Goal: Information Seeking & Learning: Learn about a topic

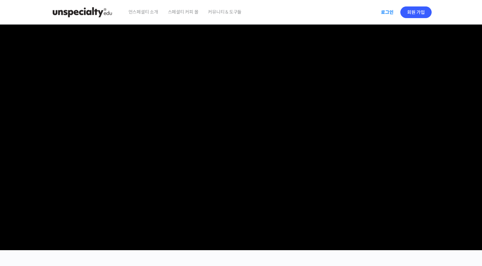
click at [386, 12] on link "로그인" at bounding box center [387, 12] width 20 height 15
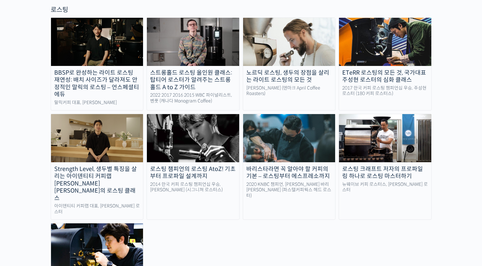
scroll to position [600, 0]
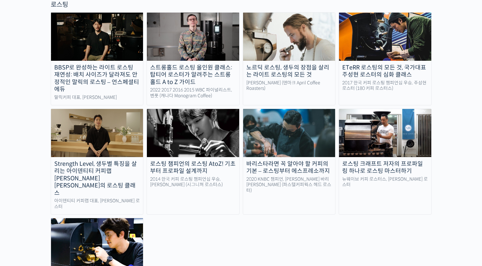
click at [98, 218] on img at bounding box center [97, 242] width 92 height 48
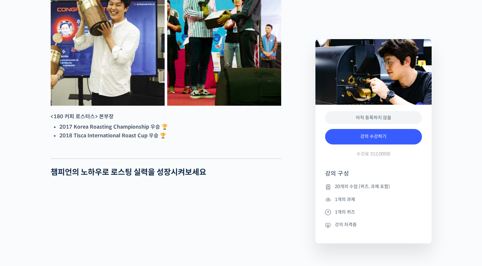
scroll to position [333, 0]
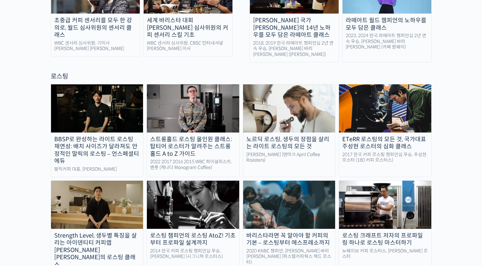
scroll to position [549, 0]
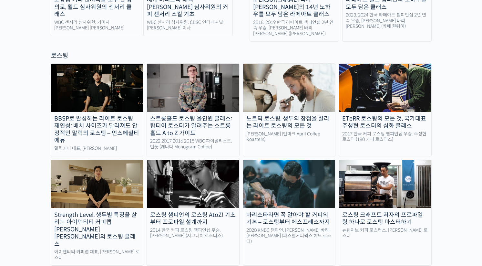
click at [371, 68] on img at bounding box center [385, 88] width 92 height 48
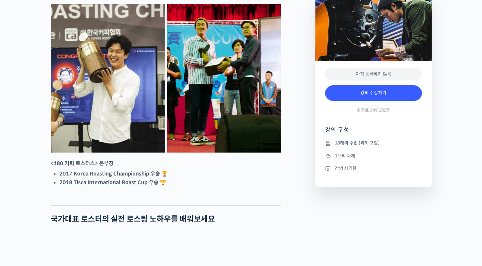
scroll to position [287, 0]
